Goal: Information Seeking & Learning: Learn about a topic

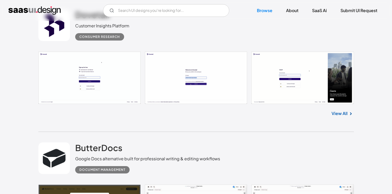
scroll to position [1134, 0]
click at [341, 116] on link "View All" at bounding box center [339, 113] width 16 height 6
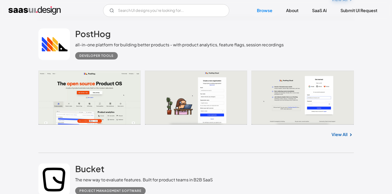
scroll to position [1931, 0]
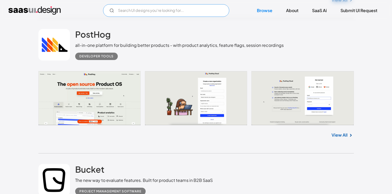
click at [122, 13] on input "Email Form" at bounding box center [166, 10] width 126 height 13
click at [156, 13] on input "tables" at bounding box center [166, 10] width 126 height 13
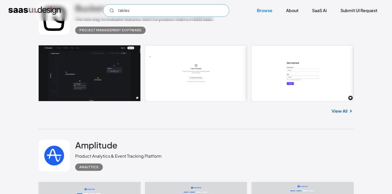
scroll to position [2072, 0]
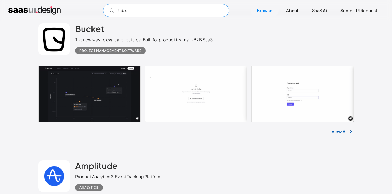
type input "tables"
click at [336, 135] on link "View All" at bounding box center [339, 131] width 16 height 6
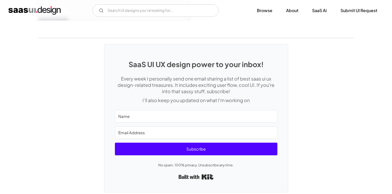
scroll to position [1367, 0]
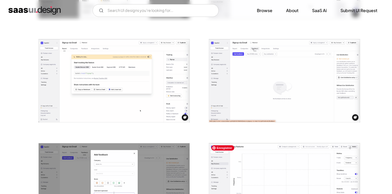
scroll to position [421, 0]
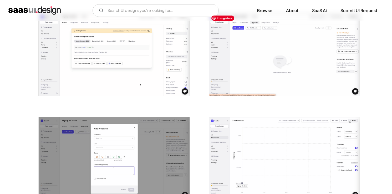
click at [306, 58] on img "open lightbox" at bounding box center [284, 54] width 151 height 83
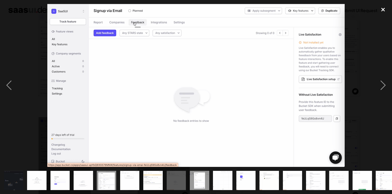
click at [382, 10] on div "close lightbox" at bounding box center [383, 10] width 18 height 12
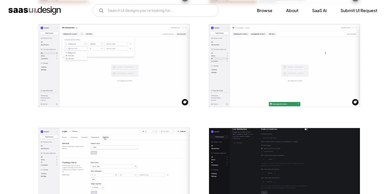
scroll to position [827, 0]
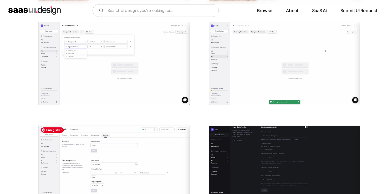
click at [111, 158] on img "open lightbox" at bounding box center [114, 167] width 151 height 83
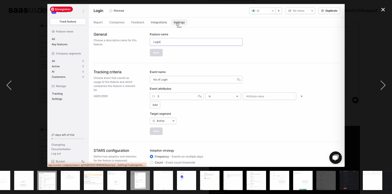
scroll to position [0, 77]
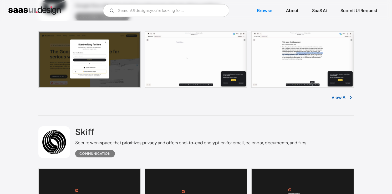
scroll to position [2950, 0]
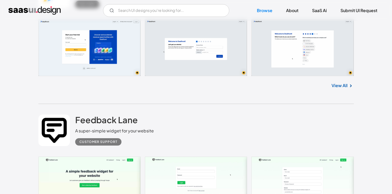
scroll to position [3396, 0]
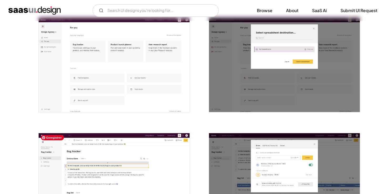
scroll to position [662, 0]
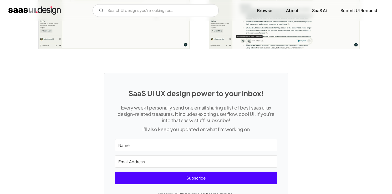
scroll to position [1104, 0]
